Goal: Information Seeking & Learning: Check status

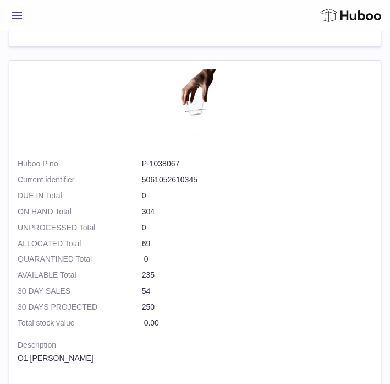
click at [17, 18] on span "Menu" at bounding box center [17, 15] width 10 height 7
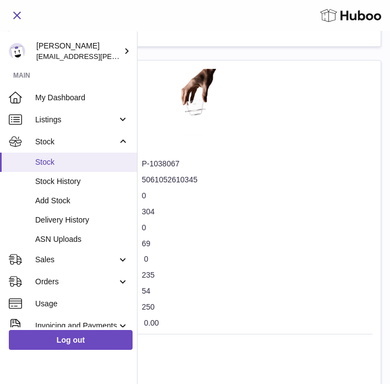
click at [48, 167] on span "Stock" at bounding box center [82, 162] width 94 height 10
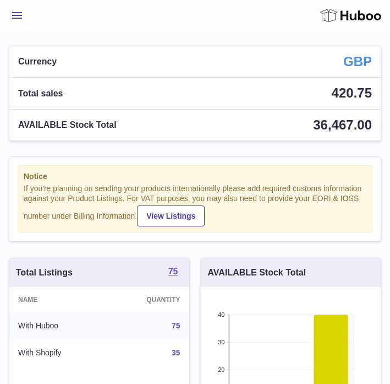
scroll to position [172, 180]
click at [16, 17] on span "Menu" at bounding box center [17, 15] width 10 height 7
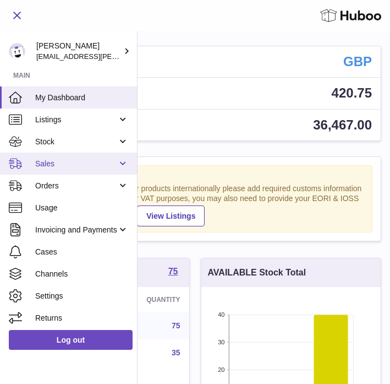
click at [47, 167] on span "Sales" at bounding box center [76, 164] width 82 height 10
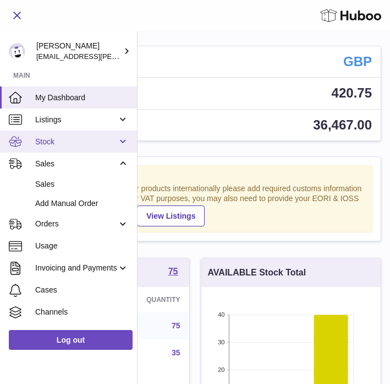
click at [57, 144] on span "Stock" at bounding box center [76, 142] width 82 height 10
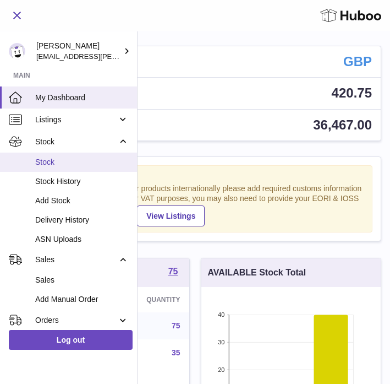
click at [50, 157] on span "Stock" at bounding box center [82, 162] width 94 height 10
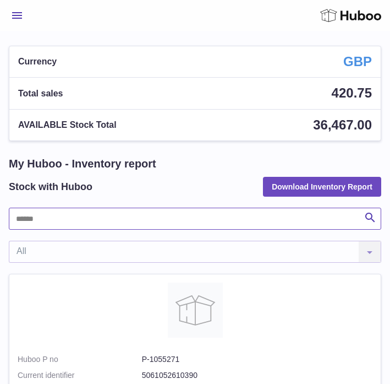
click at [66, 222] on input "text" at bounding box center [195, 219] width 373 height 22
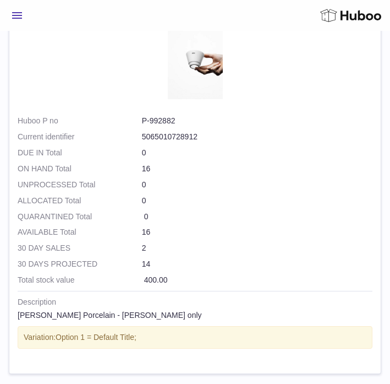
scroll to position [2021, 0]
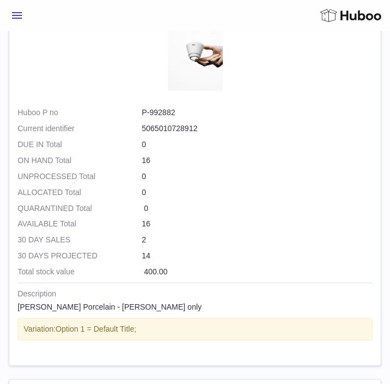
click at [180, 112] on dd "P-992882" at bounding box center [257, 112] width 231 height 10
click at [176, 112] on dd "P-992882" at bounding box center [257, 112] width 231 height 10
click at [161, 115] on dd "P-992882" at bounding box center [257, 112] width 231 height 10
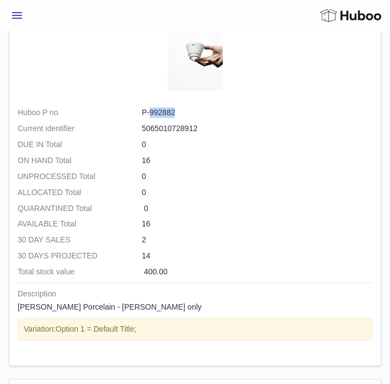
click at [161, 115] on dd "P-992882" at bounding box center [257, 112] width 231 height 10
copy dl "P-992882"
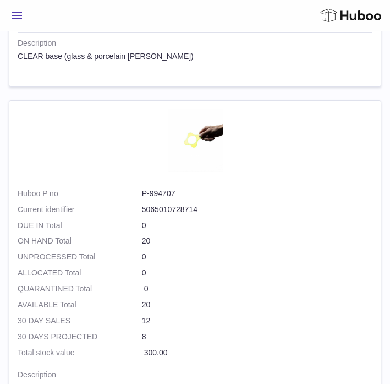
scroll to position [0, 0]
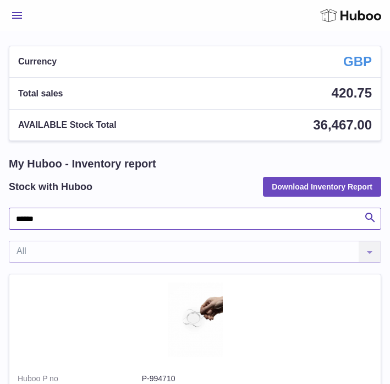
click at [52, 216] on input "******" at bounding box center [195, 219] width 373 height 22
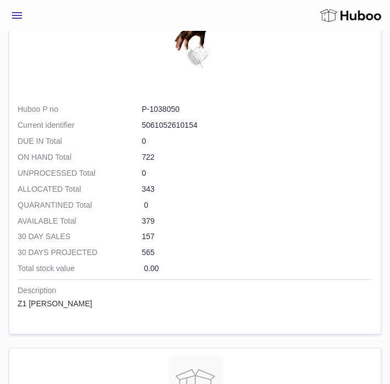
scroll to position [2269, 0]
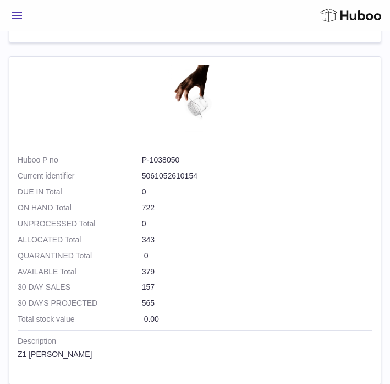
click at [174, 163] on dd "P-1038050" at bounding box center [257, 160] width 231 height 10
copy dl "P-1038050"
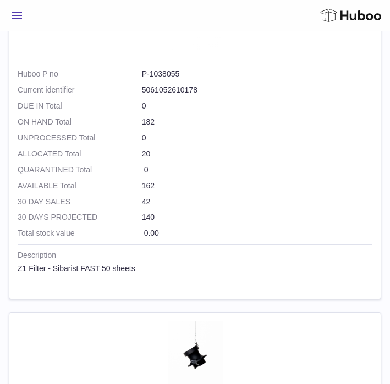
scroll to position [0, 0]
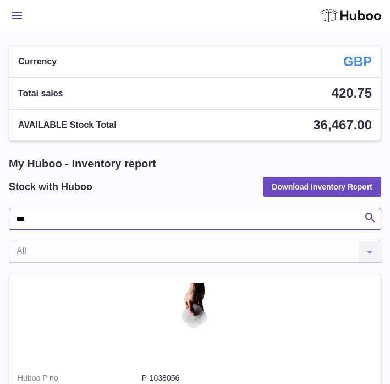
click at [47, 229] on input "**" at bounding box center [195, 219] width 373 height 22
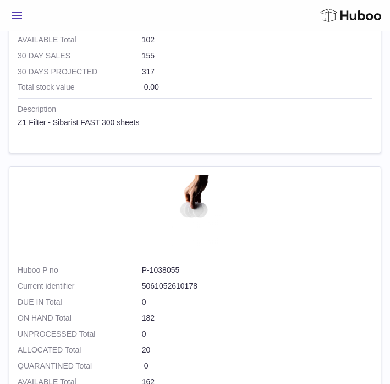
scroll to position [627, 0]
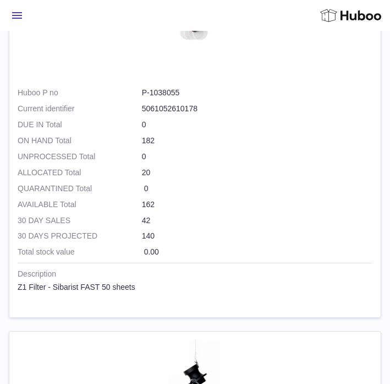
click at [153, 95] on dd "P-1038055" at bounding box center [257, 93] width 231 height 10
copy dl "P-1038055"
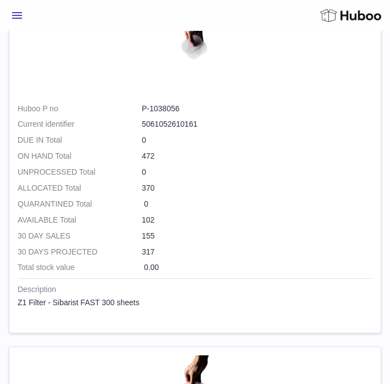
scroll to position [0, 0]
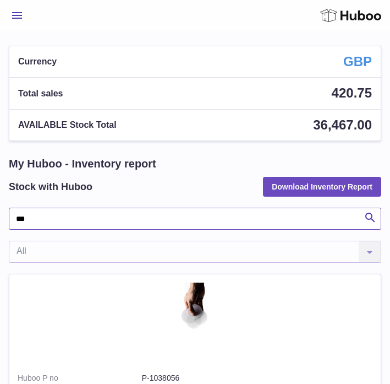
click at [32, 222] on input "**" at bounding box center [195, 219] width 373 height 22
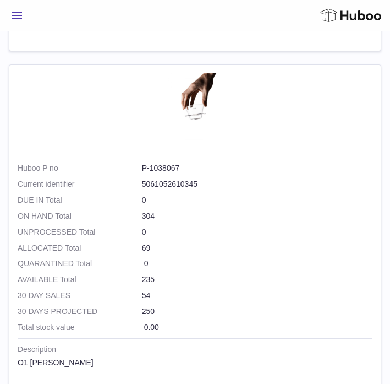
scroll to position [1282, 0]
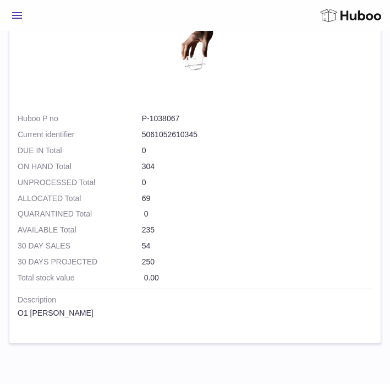
type input "**"
click at [162, 121] on dd "P-1038067" at bounding box center [257, 118] width 231 height 10
copy dl "P-1038067"
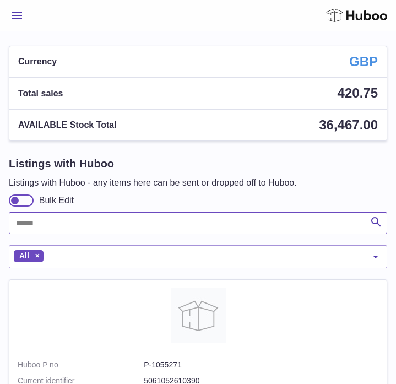
click at [40, 229] on input "text" at bounding box center [198, 223] width 378 height 22
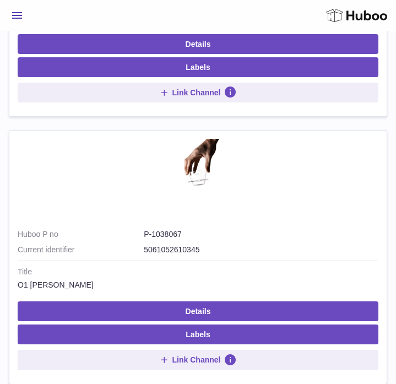
scroll to position [1016, 0]
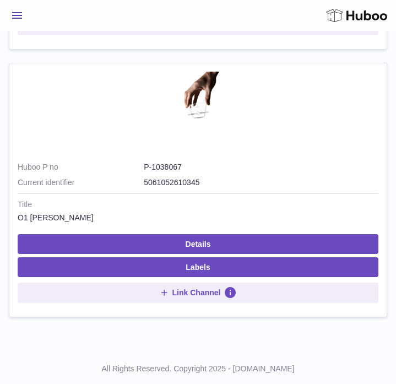
type input "**"
click at [12, 12] on span "Menu" at bounding box center [17, 15] width 10 height 7
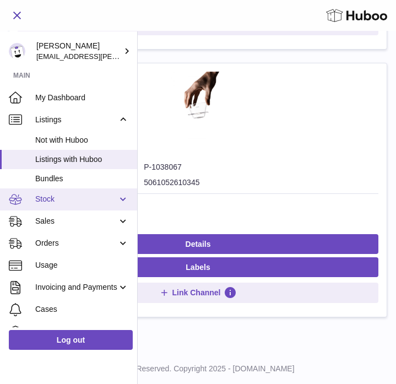
click at [47, 198] on span "Stock" at bounding box center [76, 199] width 82 height 10
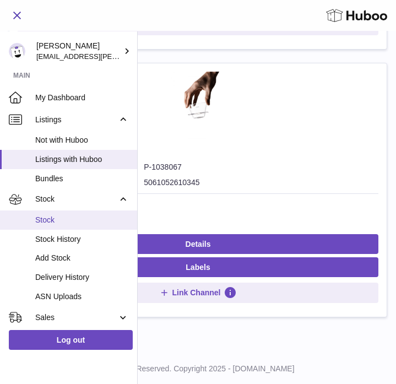
click at [43, 221] on span "Stock" at bounding box center [82, 220] width 94 height 10
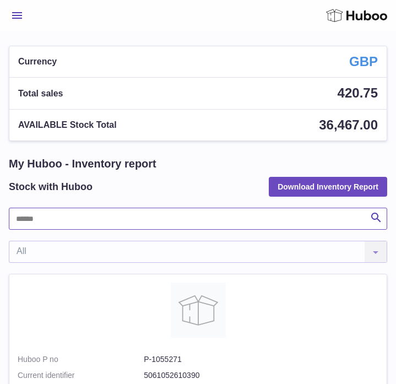
click at [36, 221] on input "text" at bounding box center [198, 219] width 378 height 22
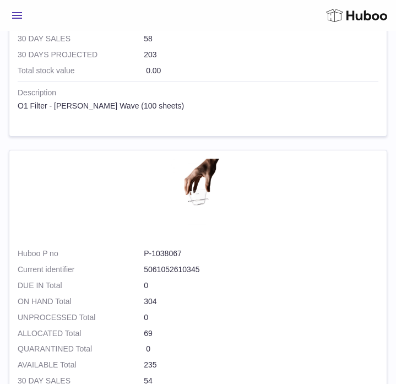
scroll to position [1281, 0]
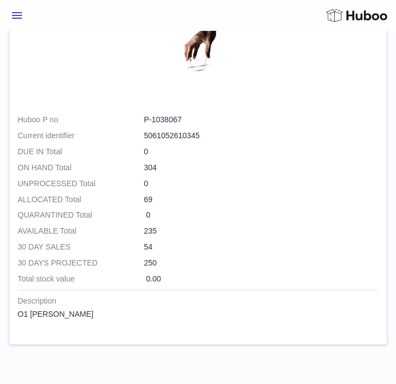
type input "**"
